Goal: Information Seeking & Learning: Learn about a topic

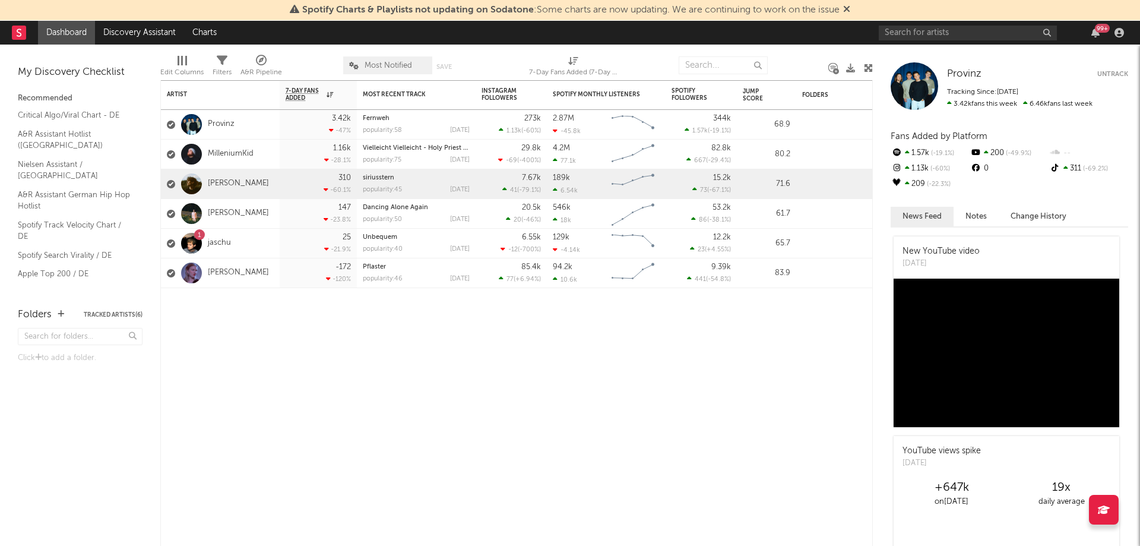
click at [221, 185] on link "[PERSON_NAME]" at bounding box center [238, 184] width 61 height 10
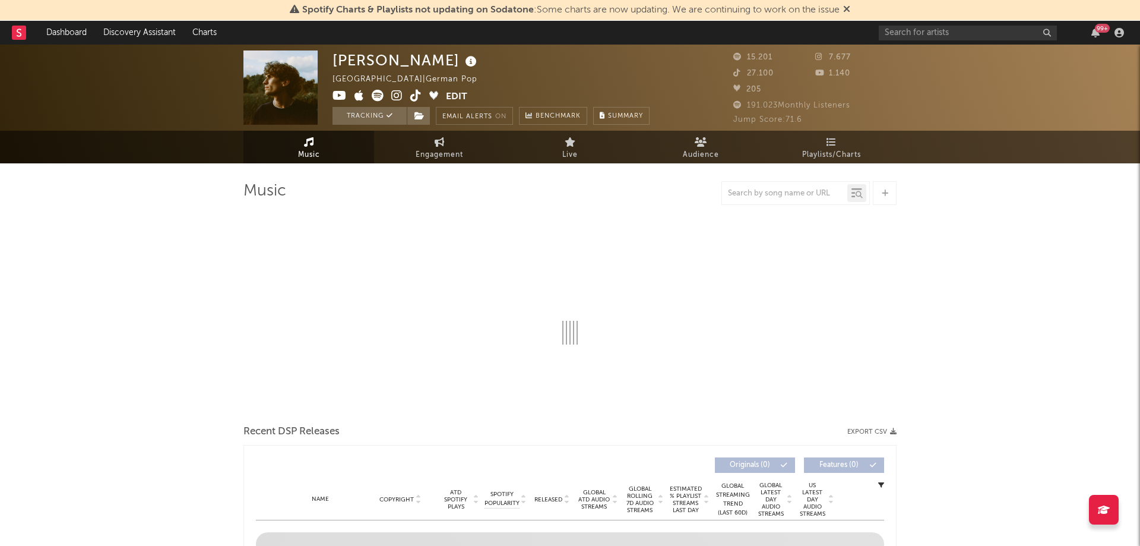
click at [457, 147] on link "Engagement" at bounding box center [439, 147] width 131 height 33
select select "1w"
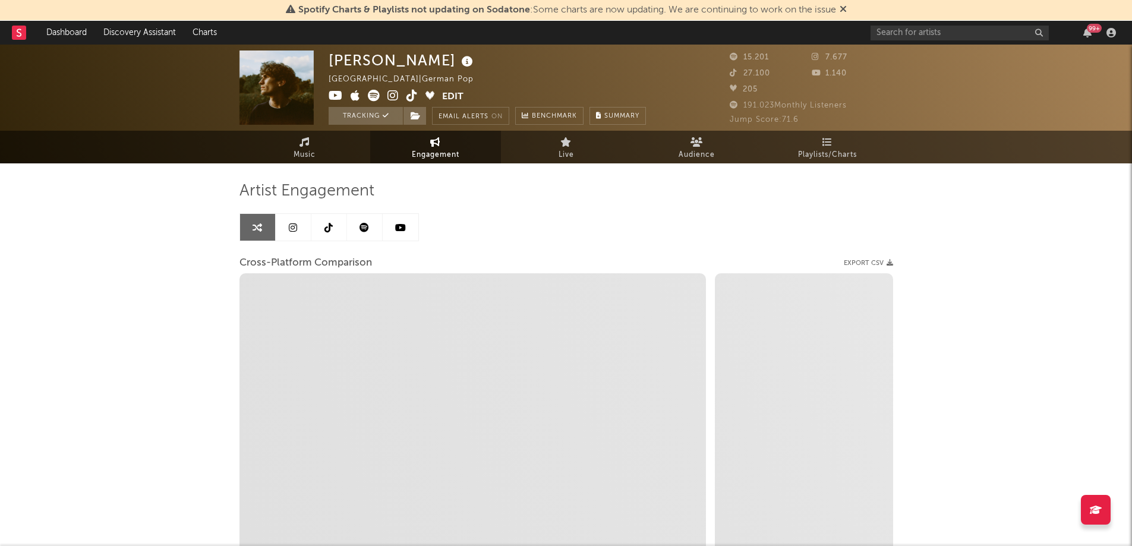
scroll to position [122, 0]
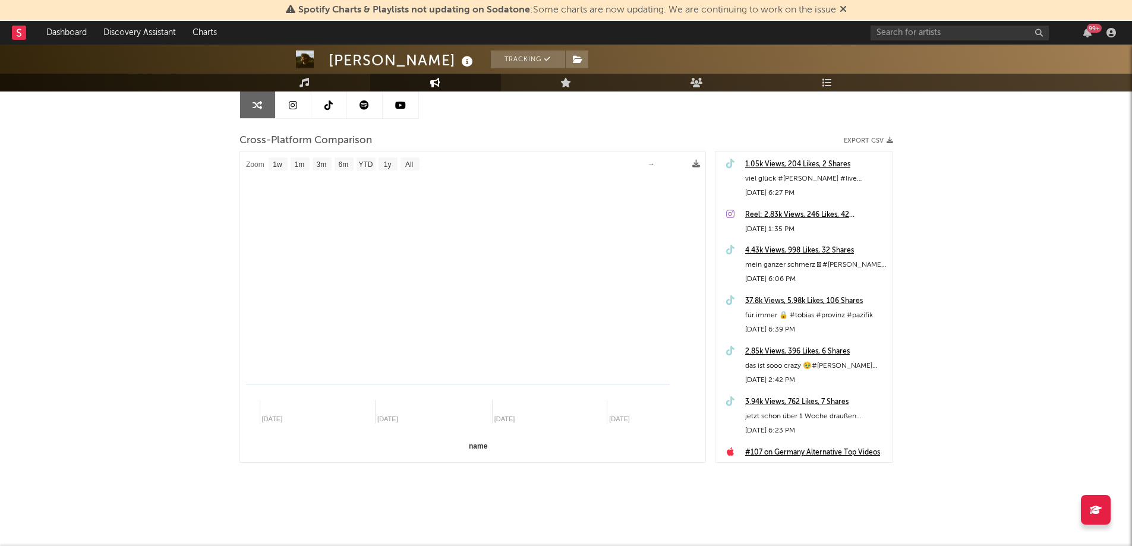
select select "1m"
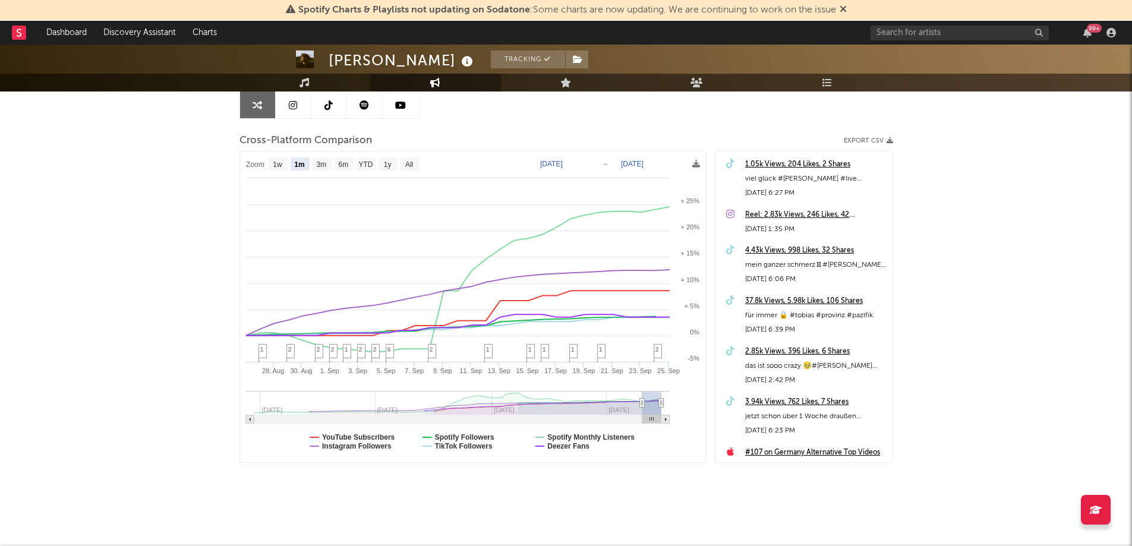
click at [305, 99] on link at bounding box center [294, 104] width 36 height 27
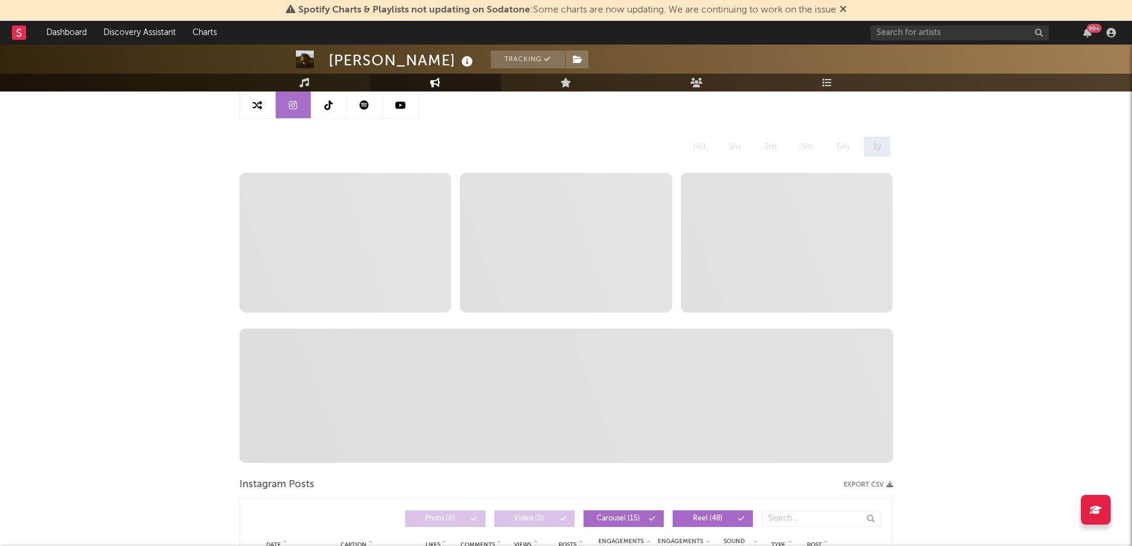
select select "6m"
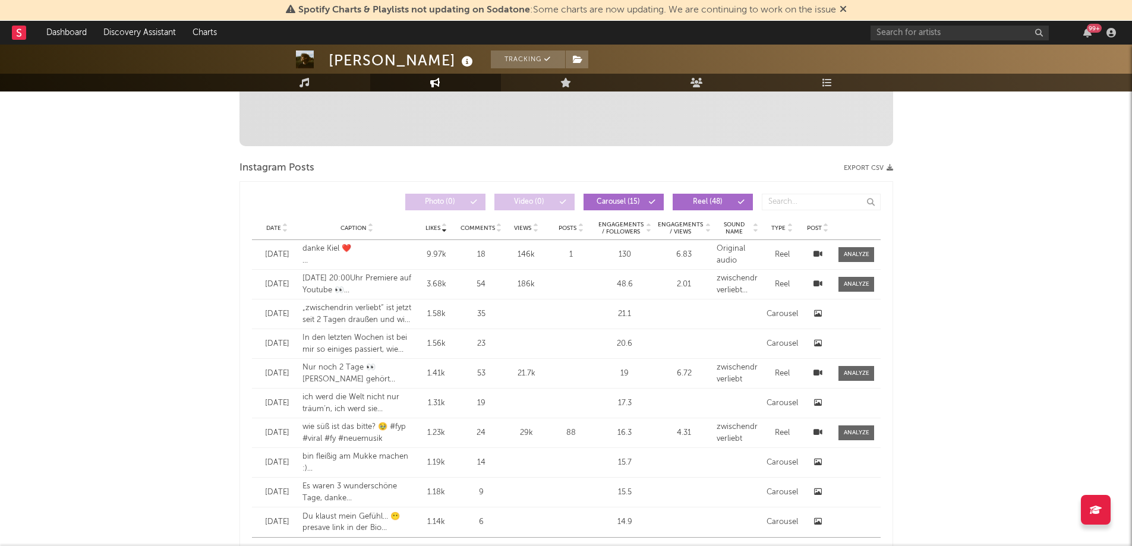
scroll to position [440, 0]
click at [523, 225] on span "Views" at bounding box center [522, 227] width 17 height 7
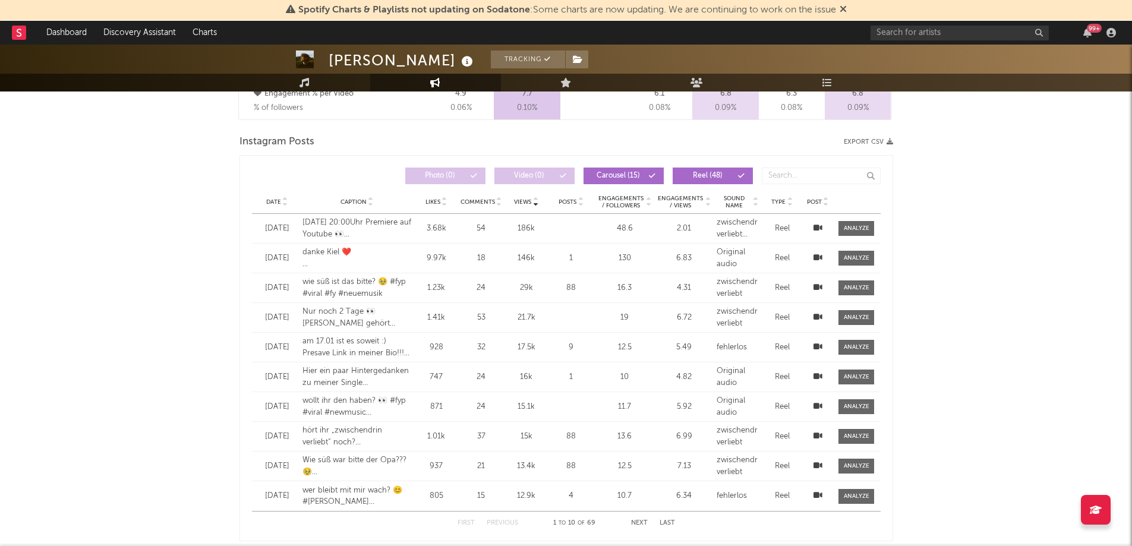
scroll to position [946, 0]
click at [845, 377] on div at bounding box center [856, 376] width 26 height 9
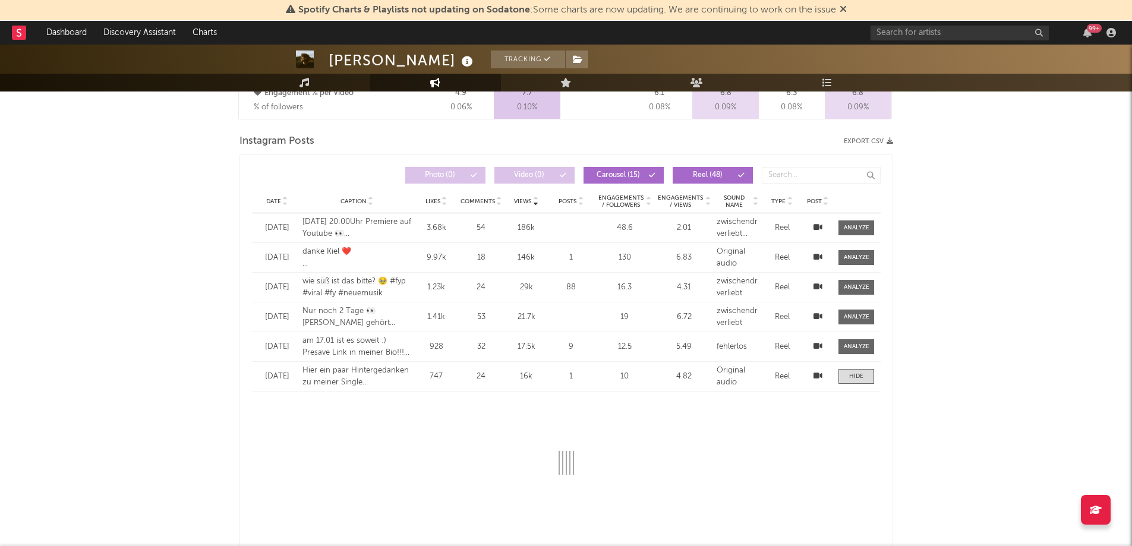
select select "1m"
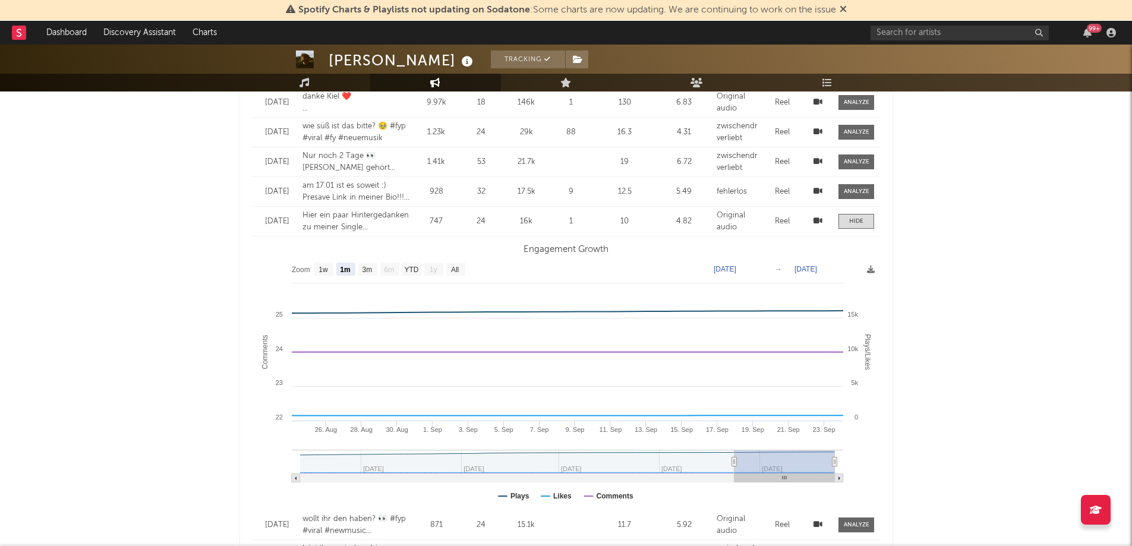
scroll to position [1101, 0]
click at [860, 219] on div at bounding box center [856, 220] width 14 height 9
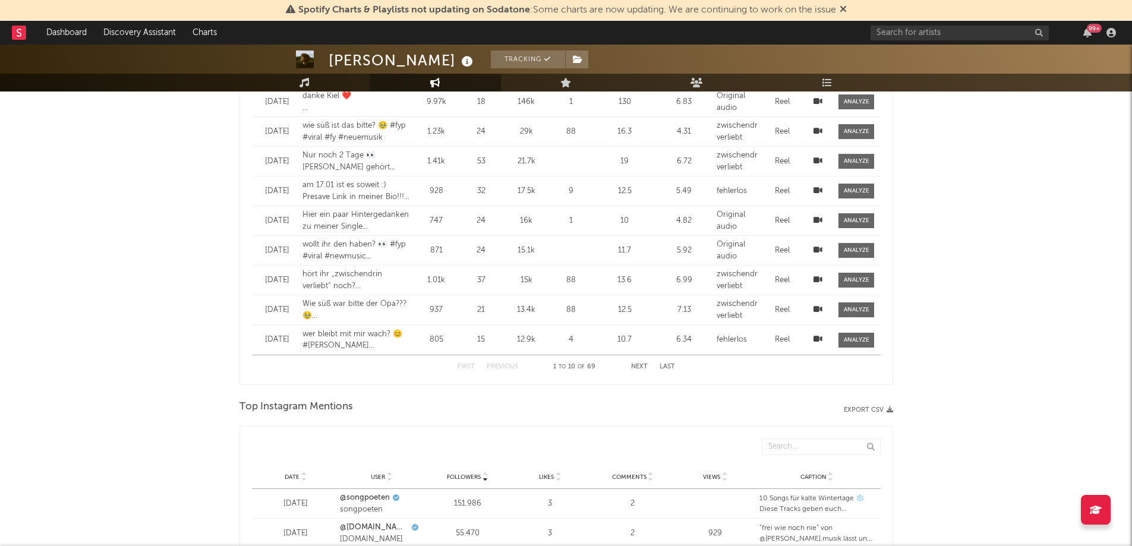
click at [816, 217] on icon at bounding box center [817, 220] width 9 height 8
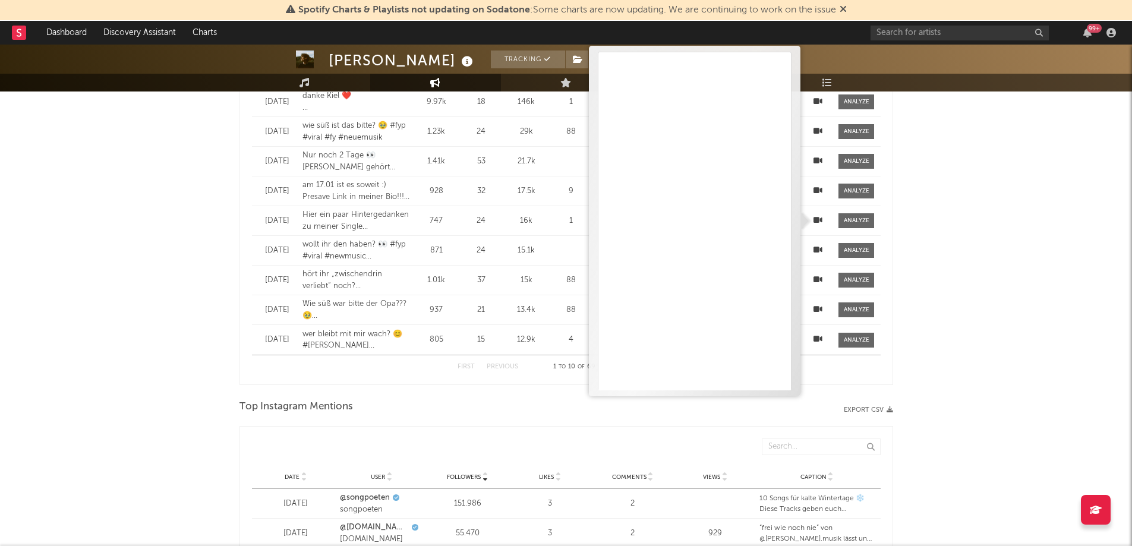
click at [147, 296] on div "[PERSON_NAME] Tracking [GEOGRAPHIC_DATA] | German Pop Edit Tracking Email Alert…" at bounding box center [566, -1] width 1132 height 2113
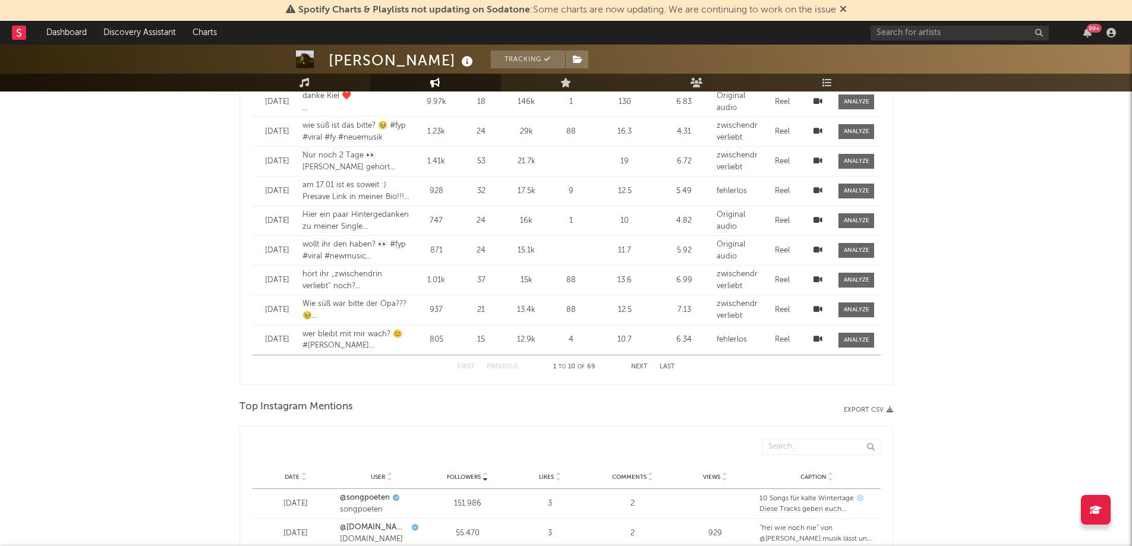
click at [848, 250] on div at bounding box center [856, 250] width 26 height 9
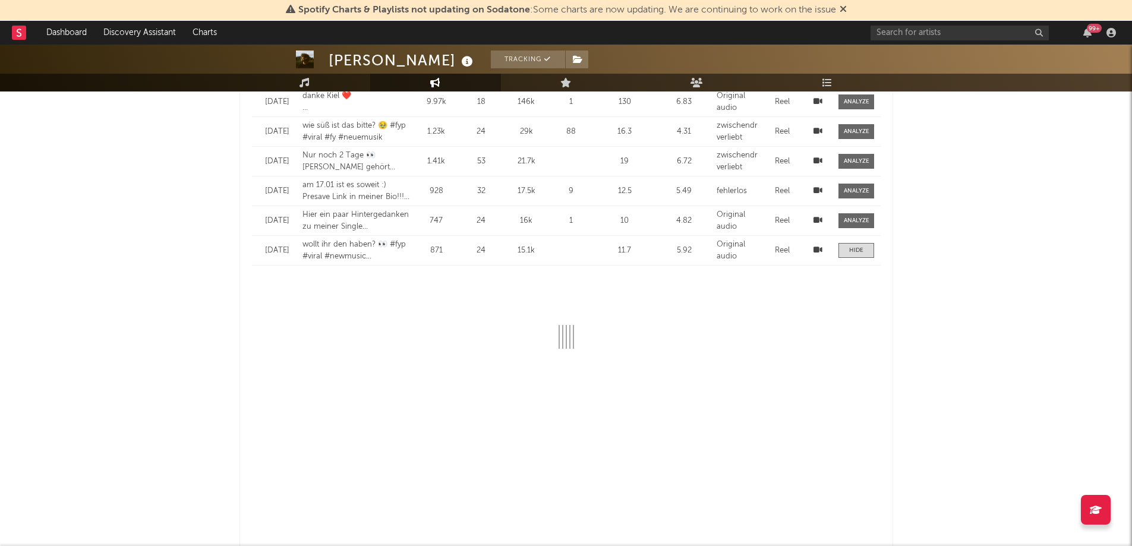
select select "1m"
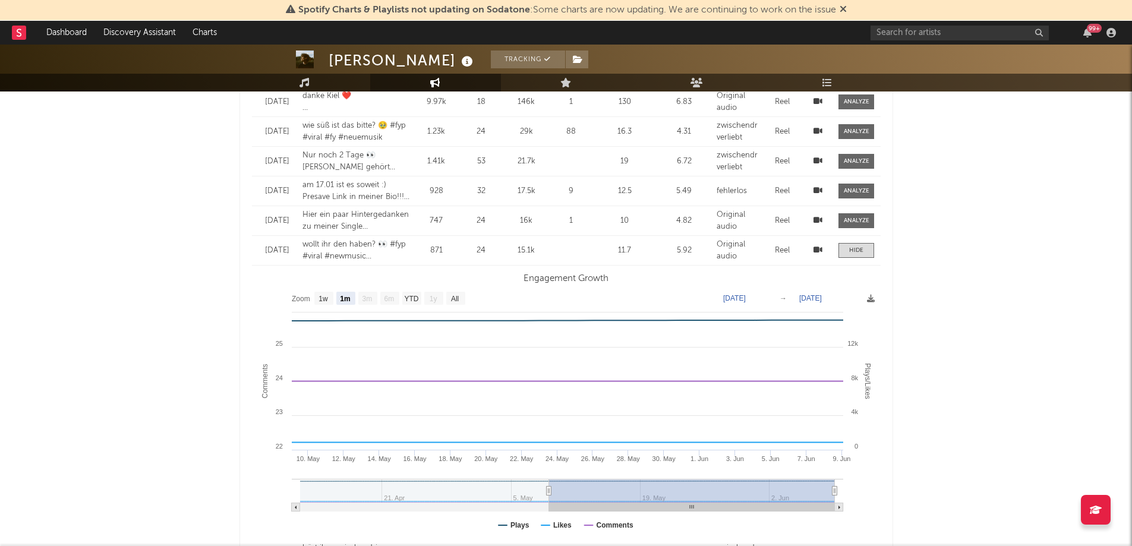
click at [859, 254] on div at bounding box center [856, 250] width 14 height 9
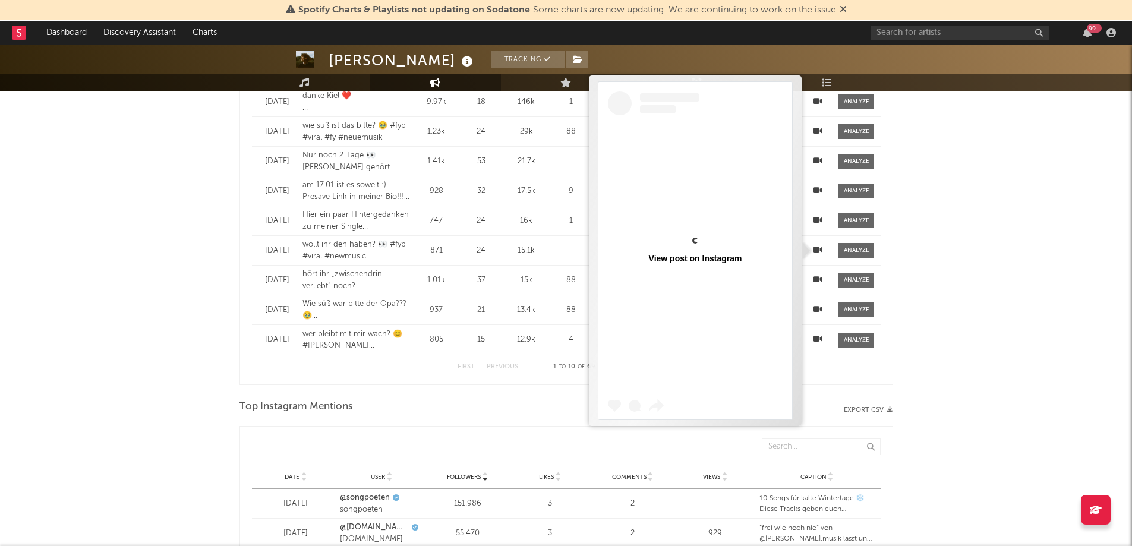
click at [819, 251] on icon at bounding box center [817, 250] width 9 height 8
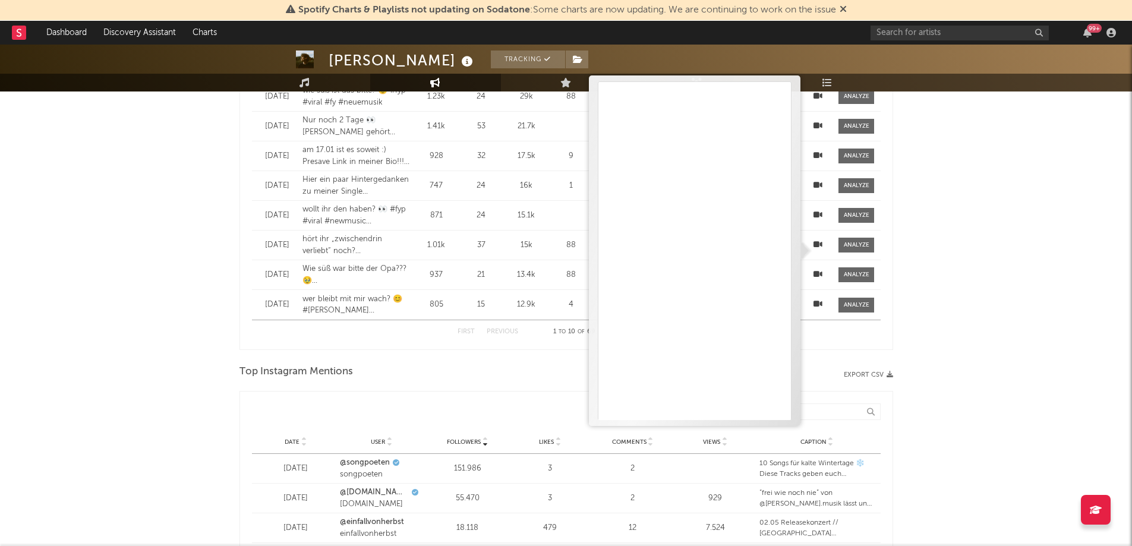
scroll to position [1139, 0]
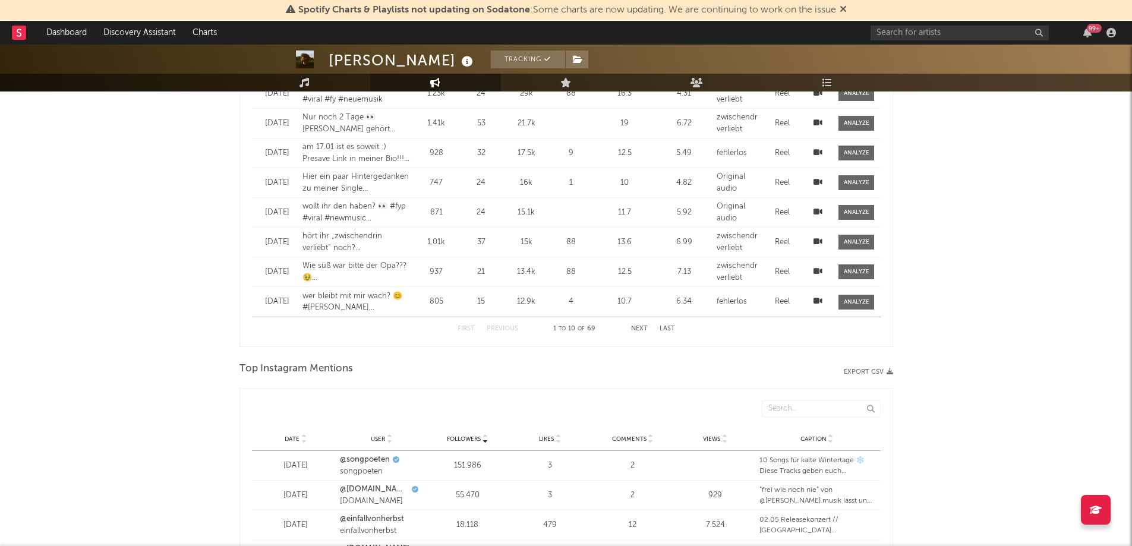
click at [462, 395] on div "Followers Date User Followers Likes Comments Views Caption" at bounding box center [566, 410] width 628 height 33
drag, startPoint x: 462, startPoint y: 395, endPoint x: 542, endPoint y: 325, distance: 107.0
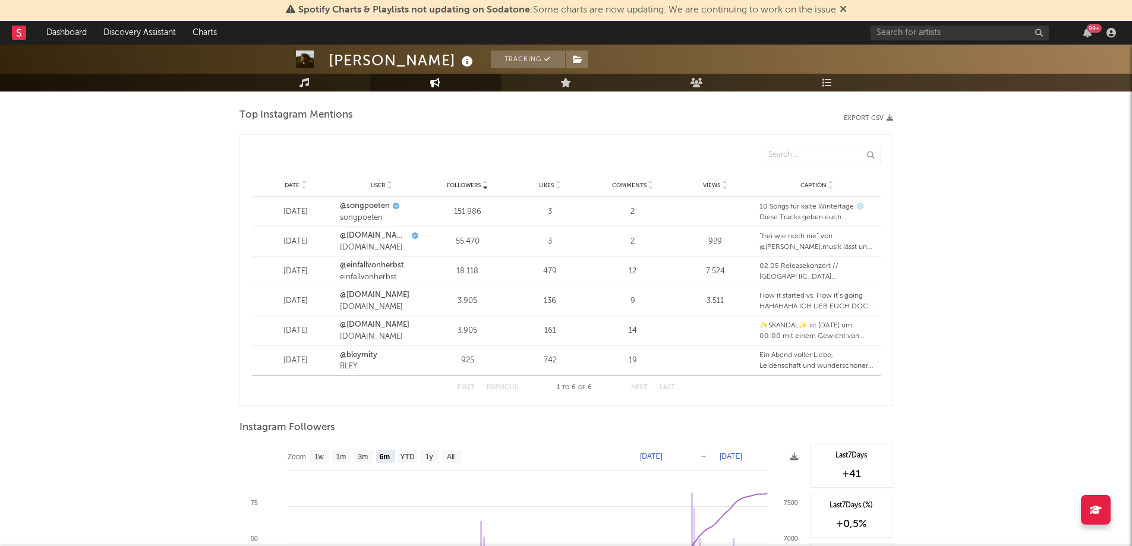
drag, startPoint x: 121, startPoint y: 405, endPoint x: 37, endPoint y: 482, distance: 113.5
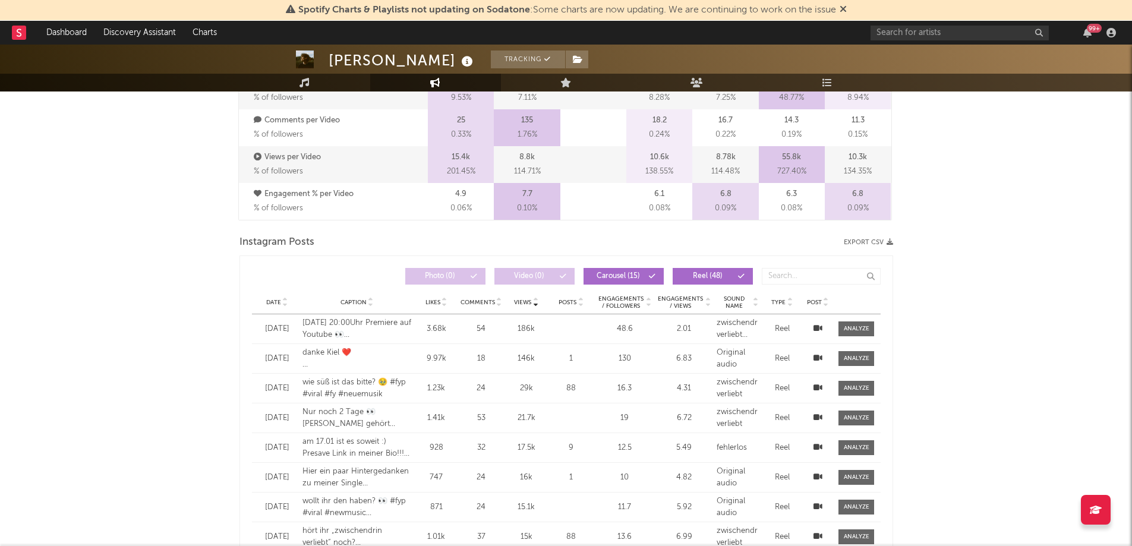
scroll to position [924, 0]
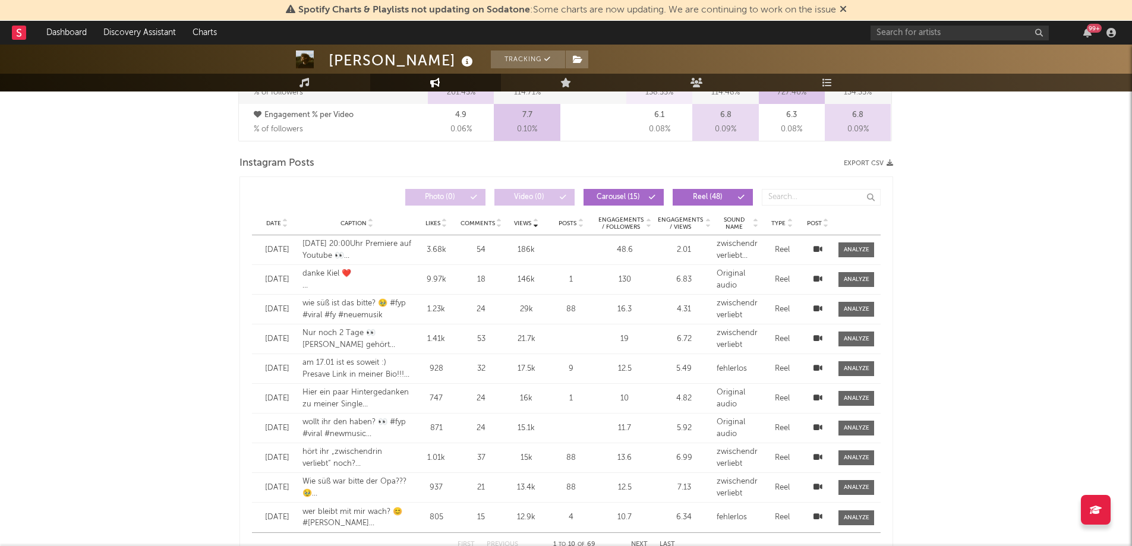
click at [730, 194] on span "Reel ( 48 )" at bounding box center [707, 197] width 55 height 7
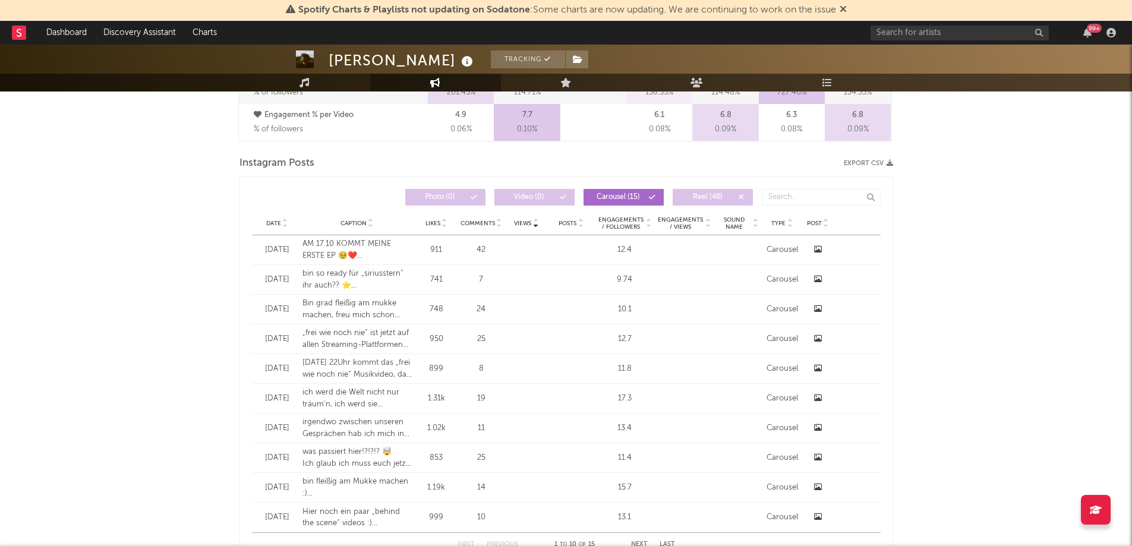
click at [434, 222] on span "Likes" at bounding box center [432, 223] width 15 height 7
click at [619, 226] on span "Engagements / Followers" at bounding box center [621, 223] width 46 height 14
click at [787, 311] on div "Carousel" at bounding box center [782, 310] width 36 height 12
click at [822, 313] on div at bounding box center [817, 310] width 24 height 12
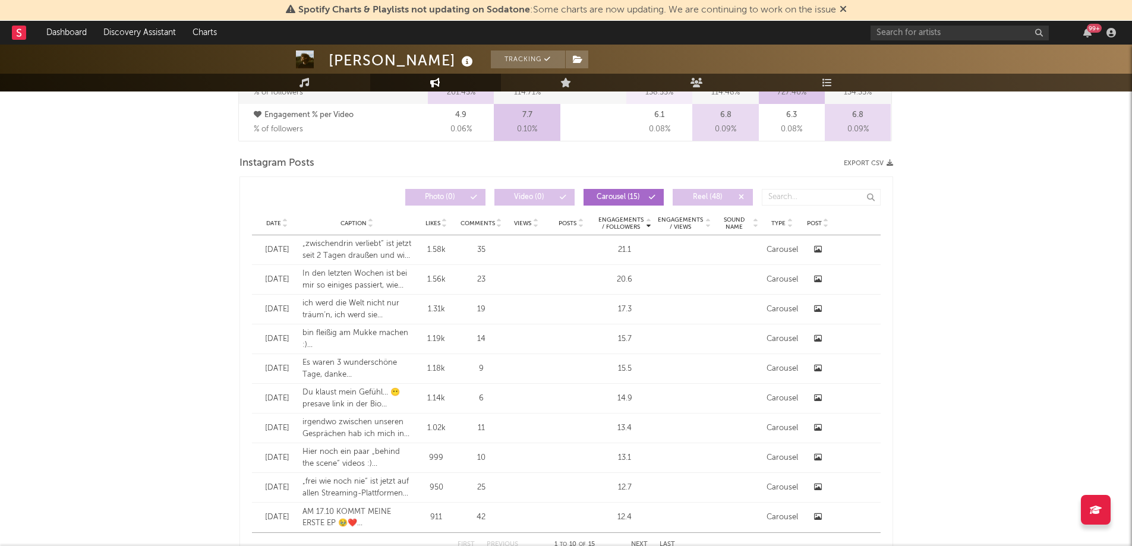
click at [811, 305] on div at bounding box center [817, 310] width 24 height 12
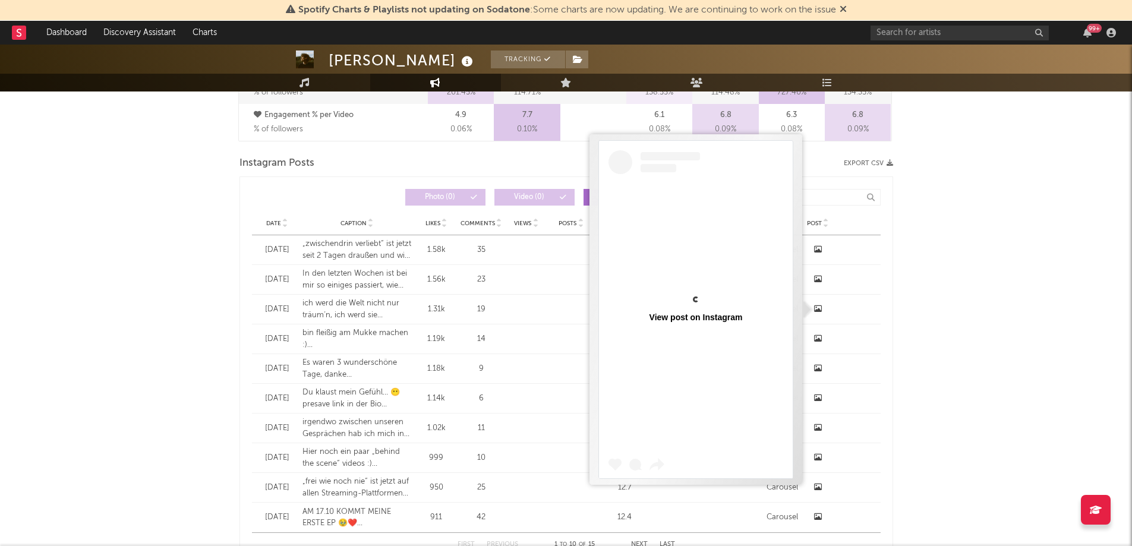
click at [816, 309] on icon at bounding box center [818, 309] width 8 height 8
click at [878, 304] on div "Date [DATE] Caption ich werd die Welt nicht nur träum‘n, ich werd sie studieren…" at bounding box center [566, 309] width 628 height 29
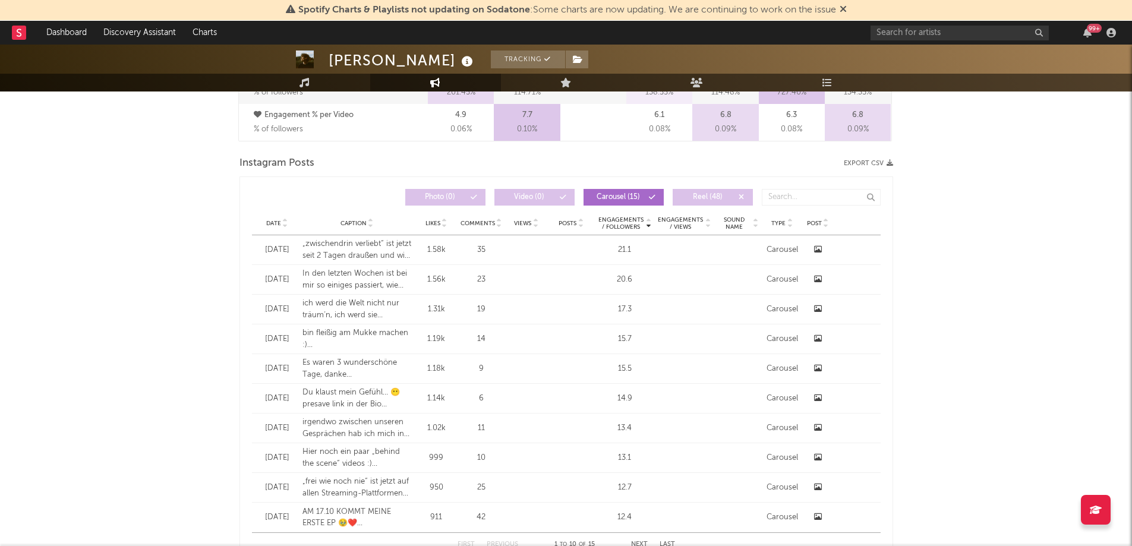
click at [820, 336] on icon at bounding box center [818, 338] width 8 height 8
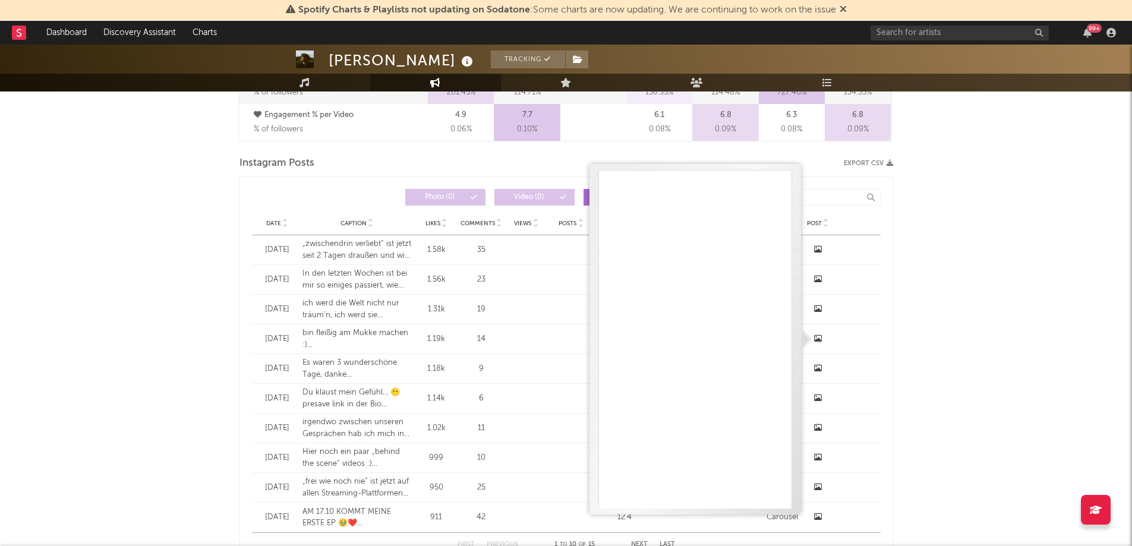
click at [862, 337] on div "Date [DATE] Caption bin fleißig am Mukke machen :) Hundecontent darf nie fehlen…" at bounding box center [566, 338] width 628 height 29
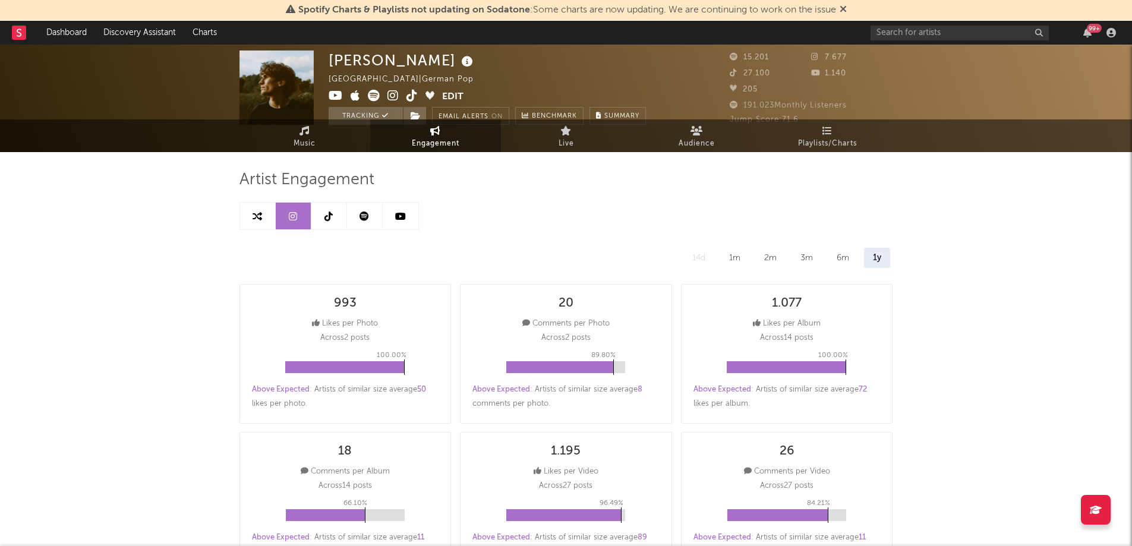
scroll to position [0, 0]
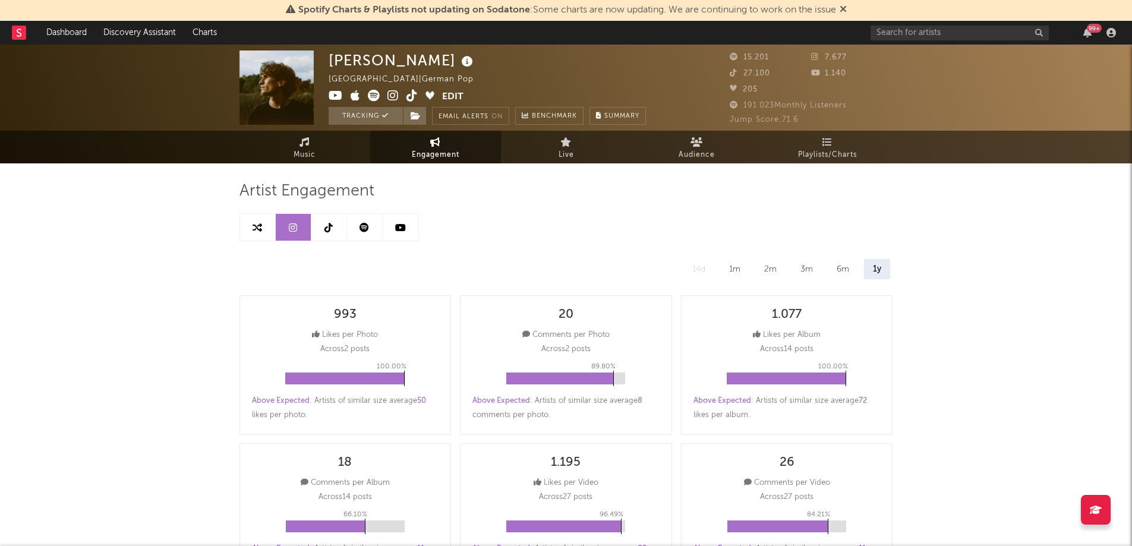
click at [260, 231] on icon at bounding box center [257, 228] width 10 height 10
select select "1m"
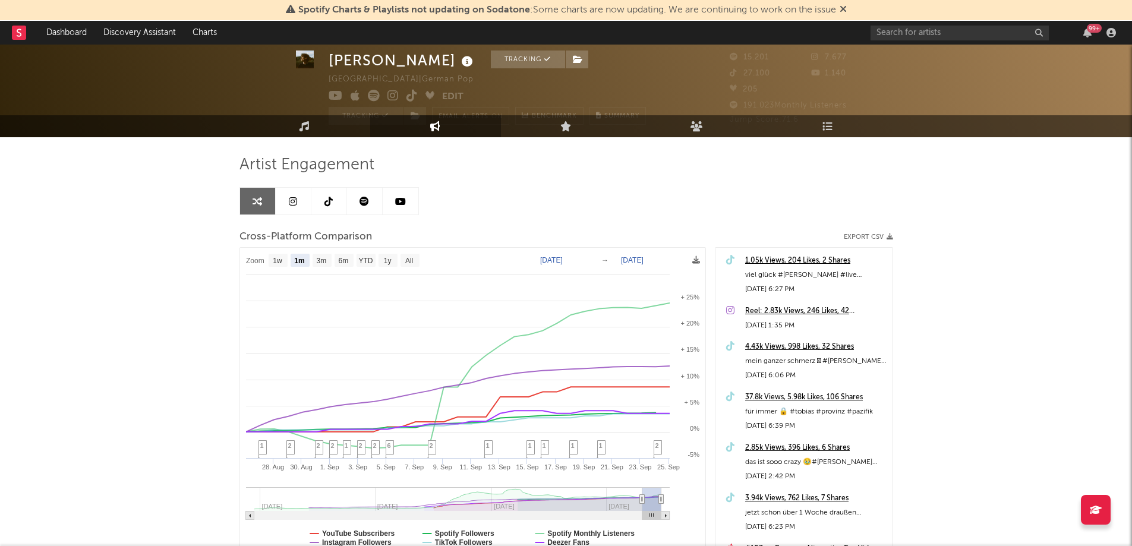
scroll to position [25, 0]
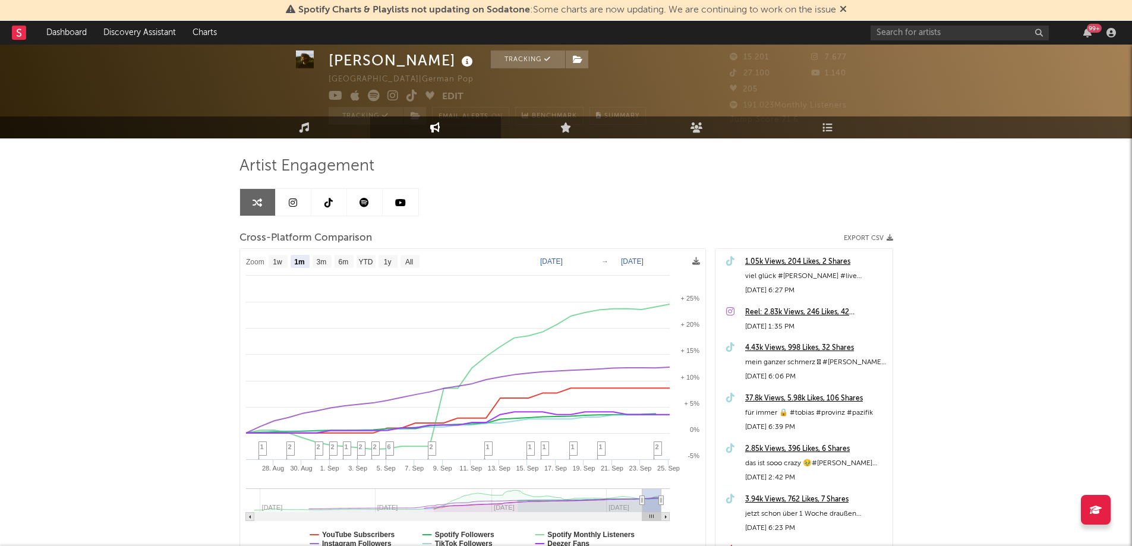
click at [323, 200] on link at bounding box center [329, 202] width 36 height 27
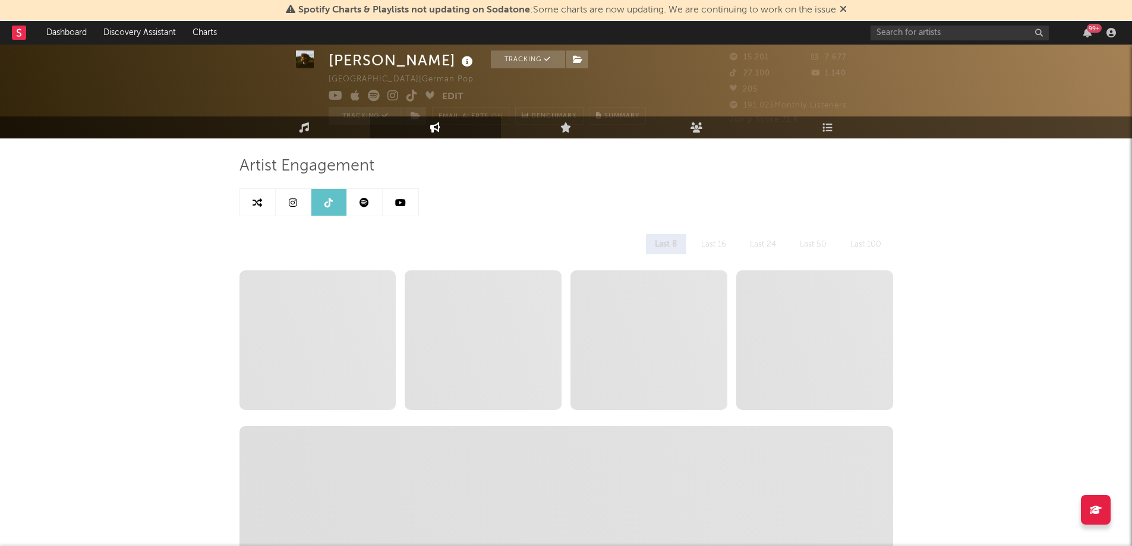
select select "6m"
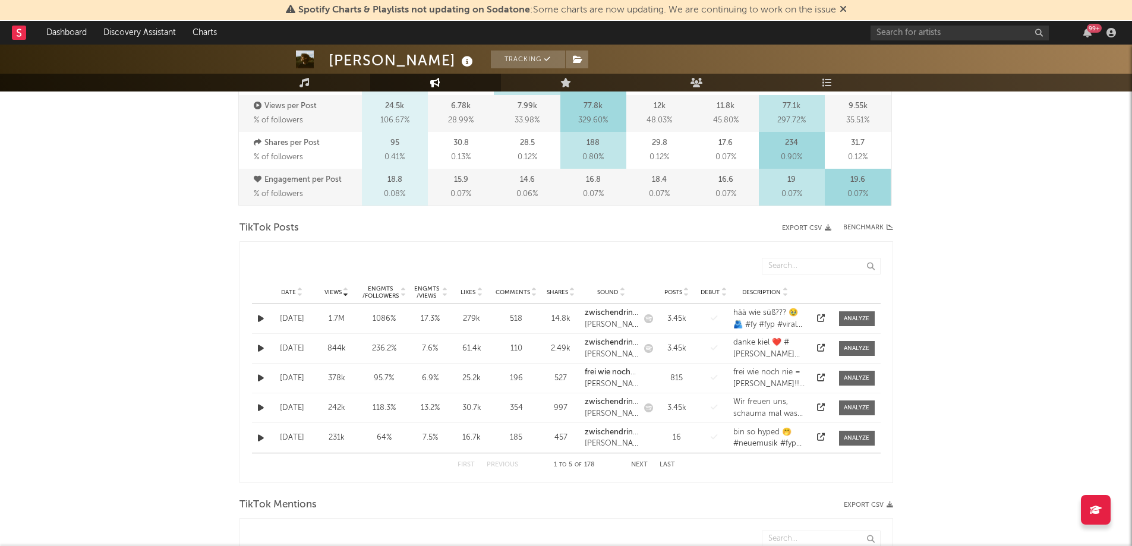
scroll to position [480, 0]
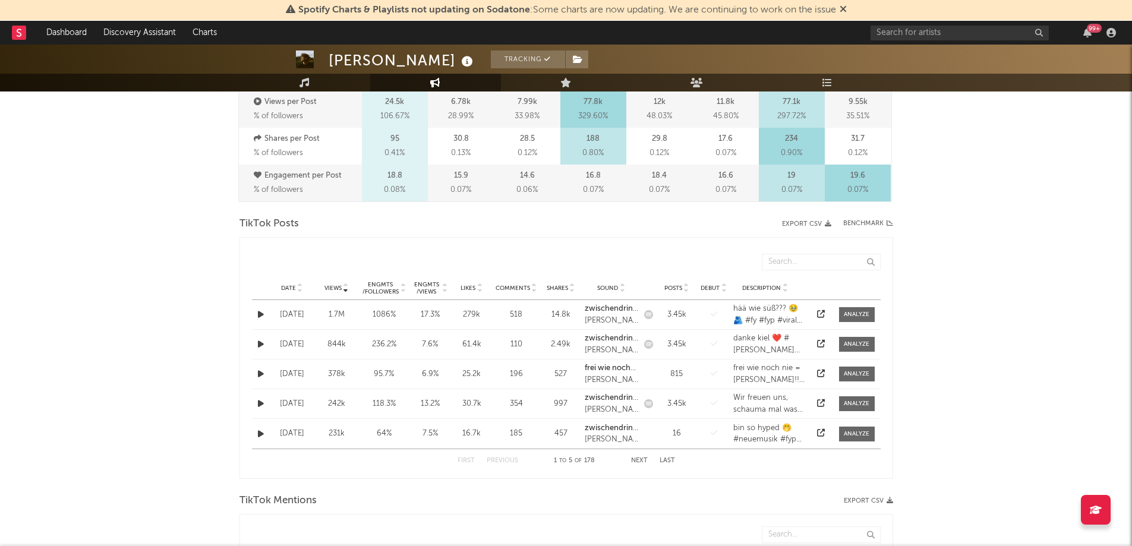
click at [427, 285] on div "Engmts / Views" at bounding box center [426, 288] width 29 height 14
click at [866, 312] on div at bounding box center [856, 314] width 26 height 9
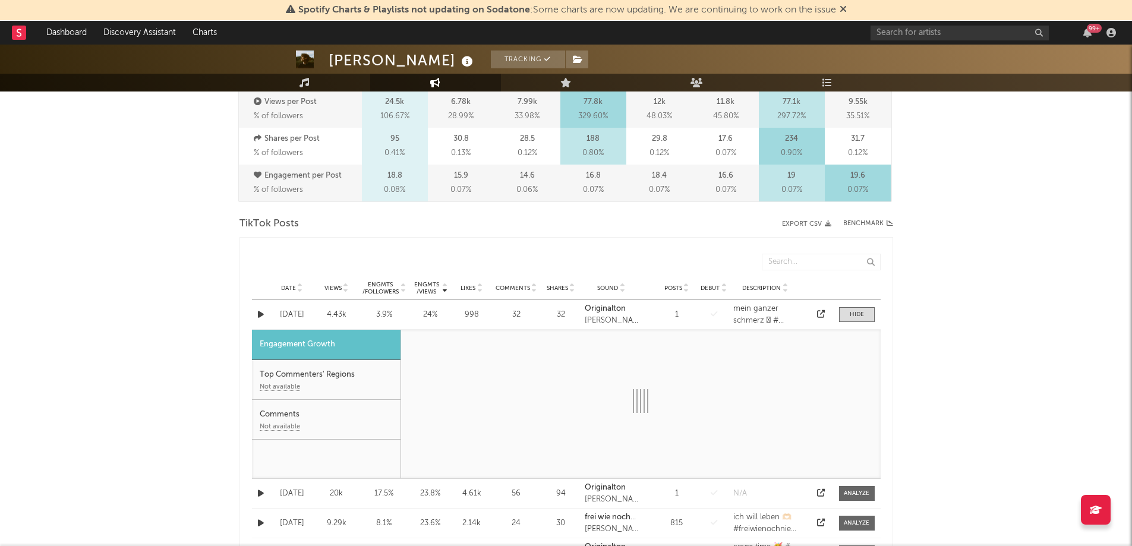
select select "1w"
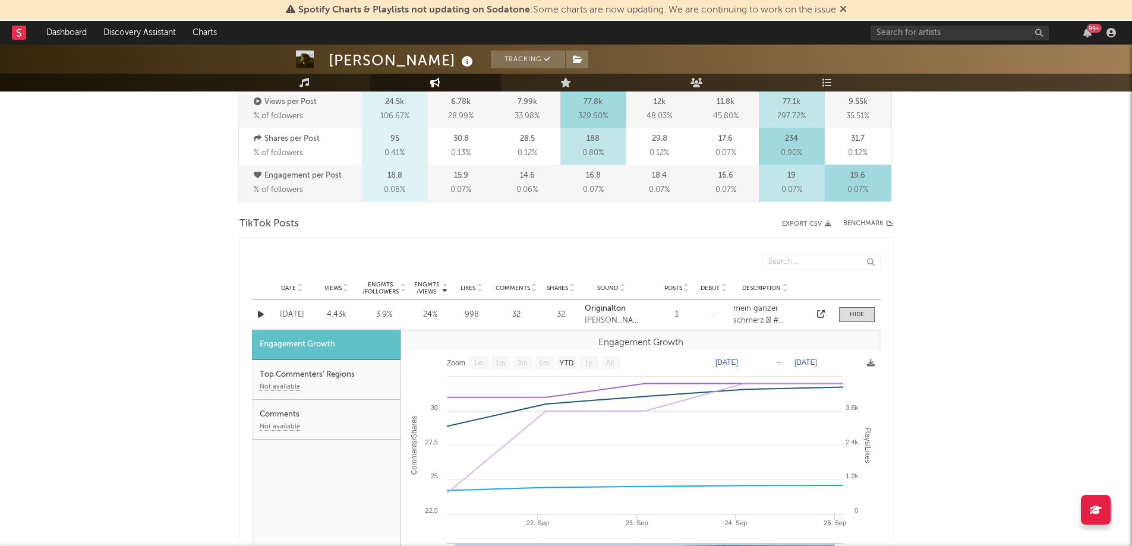
click at [866, 312] on span at bounding box center [857, 314] width 36 height 15
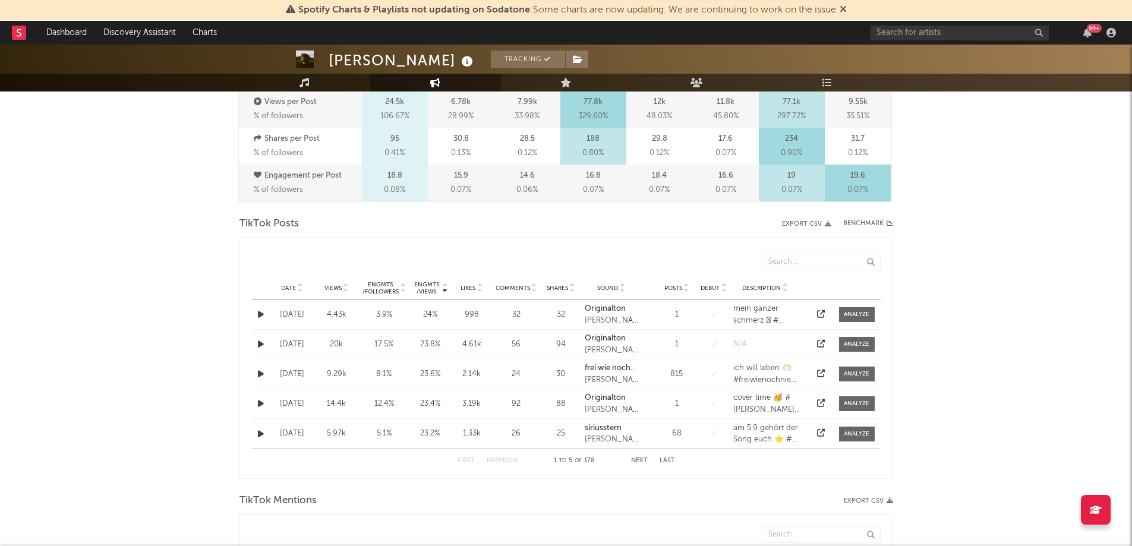
click at [826, 315] on div at bounding box center [821, 315] width 18 height 12
click at [816, 315] on div at bounding box center [821, 315] width 18 height 12
click at [820, 309] on div at bounding box center [821, 315] width 18 height 12
click at [901, 320] on div "TOBIAS Tracking [GEOGRAPHIC_DATA] | German Pop Edit Tracking Email Alerts On Be…" at bounding box center [566, 446] width 1132 height 1762
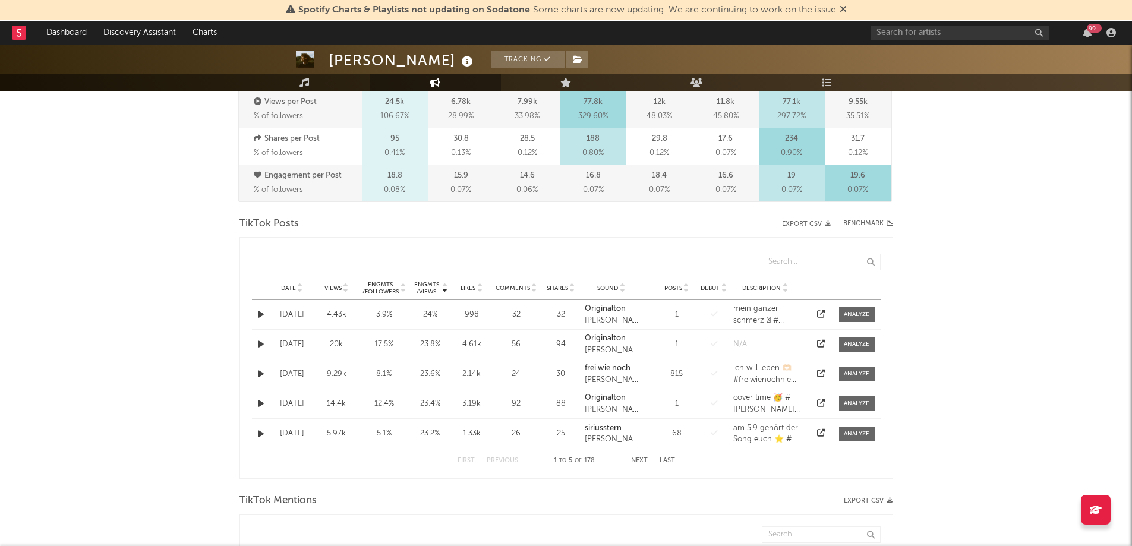
click at [821, 317] on icon at bounding box center [821, 314] width 8 height 8
click at [382, 287] on div "Engmts / Followers" at bounding box center [380, 288] width 37 height 14
click at [333, 287] on span "Views" at bounding box center [332, 288] width 17 height 7
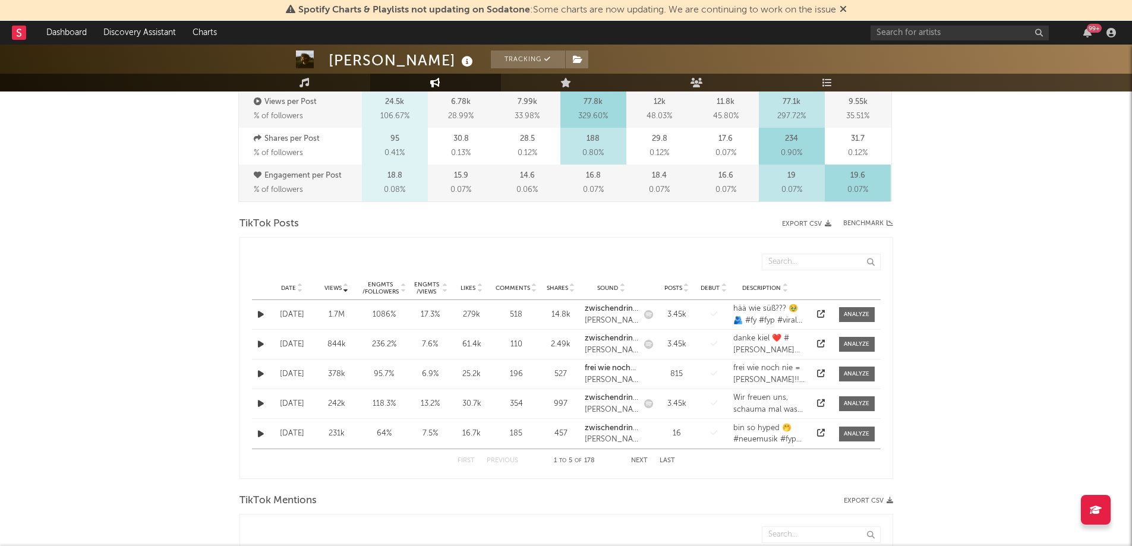
click at [337, 287] on span "Views" at bounding box center [332, 288] width 17 height 7
click at [851, 400] on div at bounding box center [856, 403] width 26 height 9
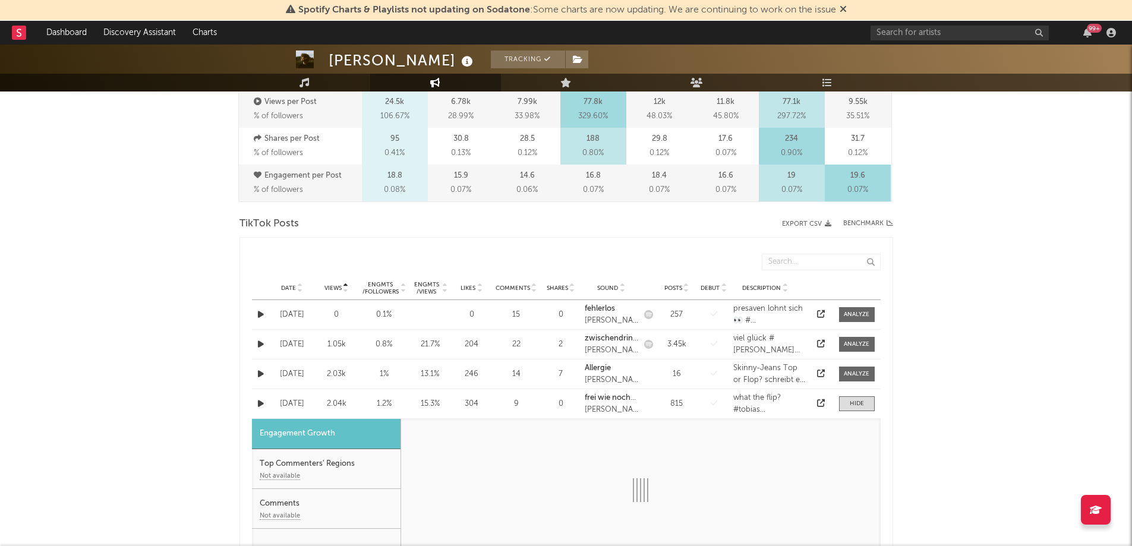
select select "1m"
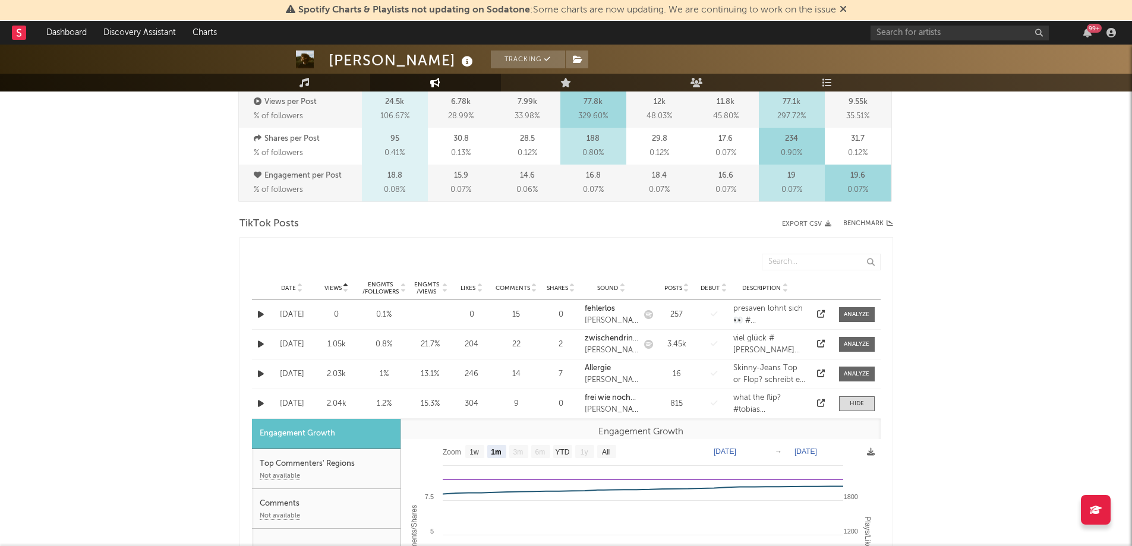
click at [819, 404] on icon at bounding box center [821, 403] width 8 height 8
click at [860, 407] on div at bounding box center [856, 403] width 14 height 9
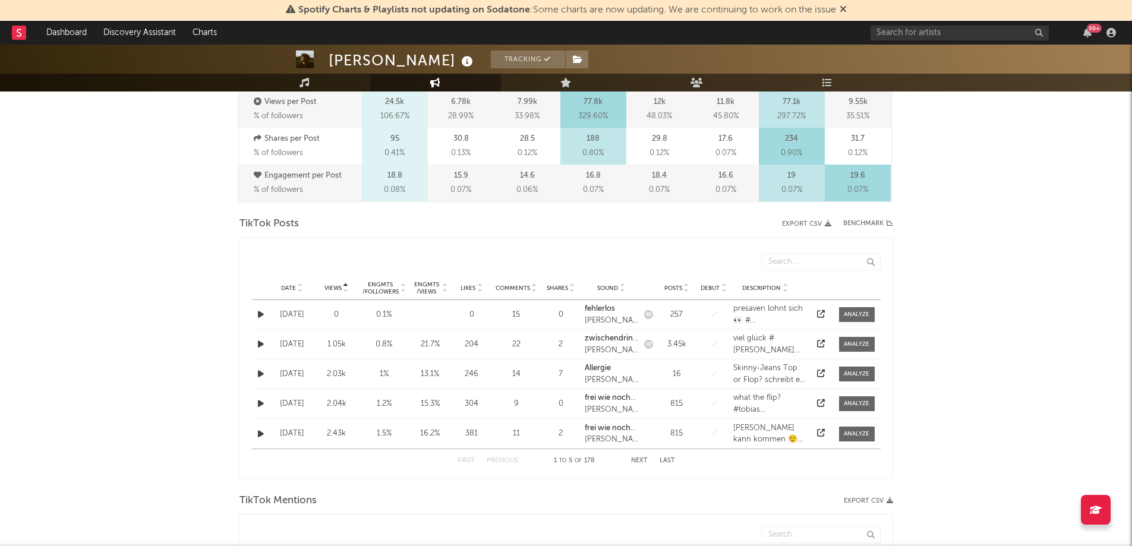
click at [639, 462] on button "Next" at bounding box center [639, 460] width 17 height 7
click at [495, 462] on button "Previous" at bounding box center [501, 460] width 31 height 7
click at [642, 459] on button "Next" at bounding box center [639, 460] width 17 height 7
